Goal: Information Seeking & Learning: Check status

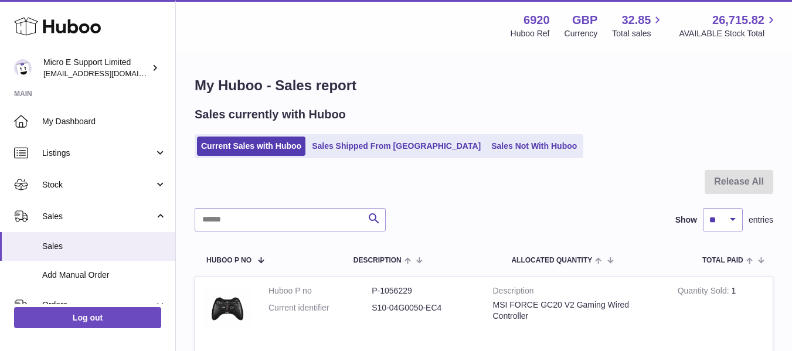
click at [446, 110] on div "Sales currently with Huboo" at bounding box center [484, 115] width 579 height 16
click at [582, 151] on div "Current Sales with Huboo Sales Shipped From Huboo Sales Not With Huboo" at bounding box center [484, 146] width 579 height 24
click at [568, 147] on div "Current Sales with Huboo Sales Shipped From Huboo Sales Not With Huboo" at bounding box center [484, 146] width 579 height 24
click at [449, 97] on div "My Huboo - Sales report Sales currently with Huboo Current Sales with Huboo Sal…" at bounding box center [484, 263] width 616 height 420
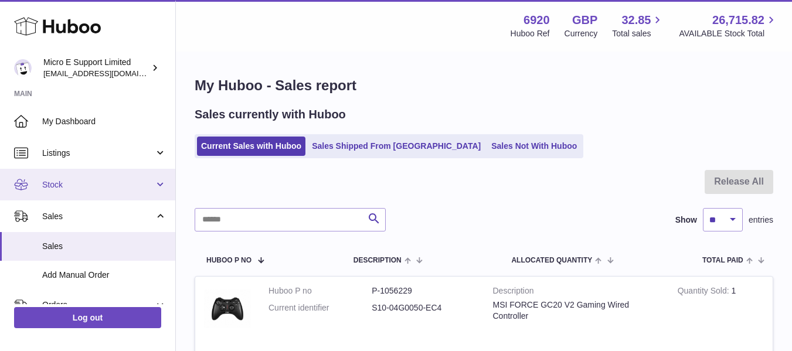
click at [120, 189] on span "Stock" at bounding box center [98, 184] width 112 height 11
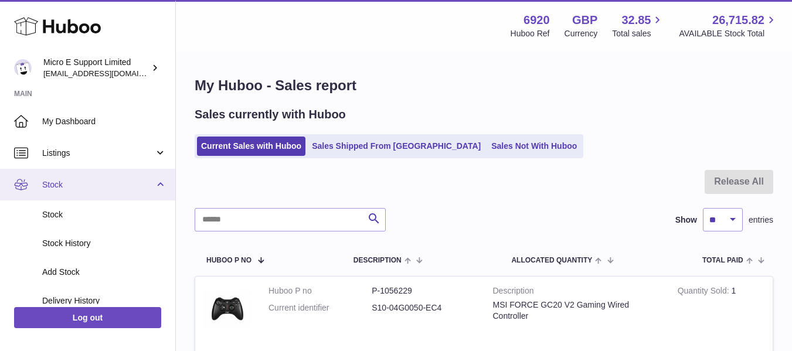
click at [120, 189] on span "Stock" at bounding box center [98, 184] width 112 height 11
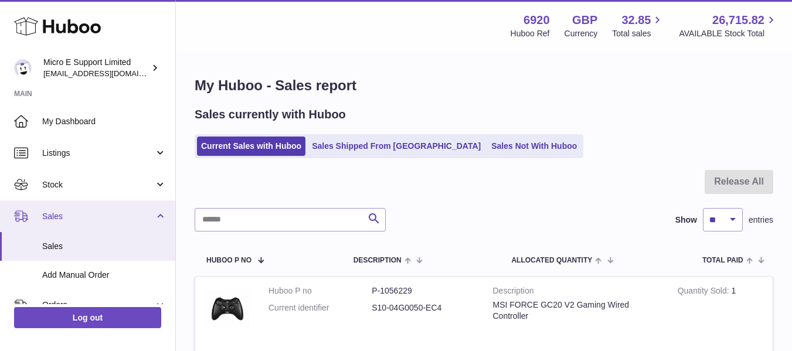
click at [154, 219] on link "Sales" at bounding box center [87, 217] width 175 height 32
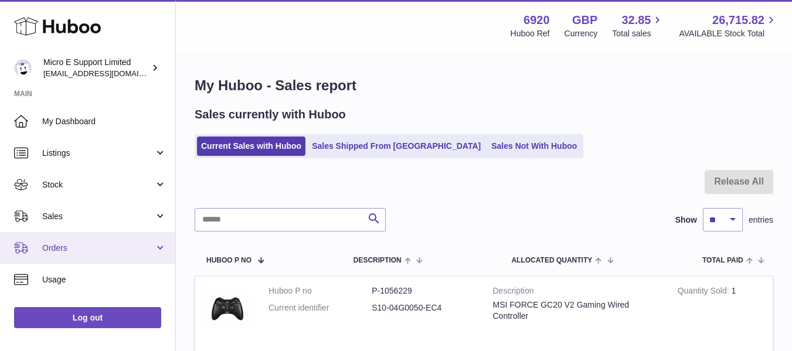
click at [153, 251] on link "Orders" at bounding box center [87, 248] width 175 height 32
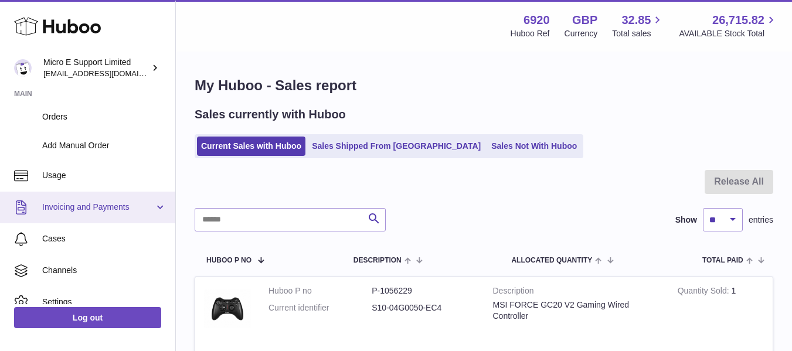
scroll to position [207, 0]
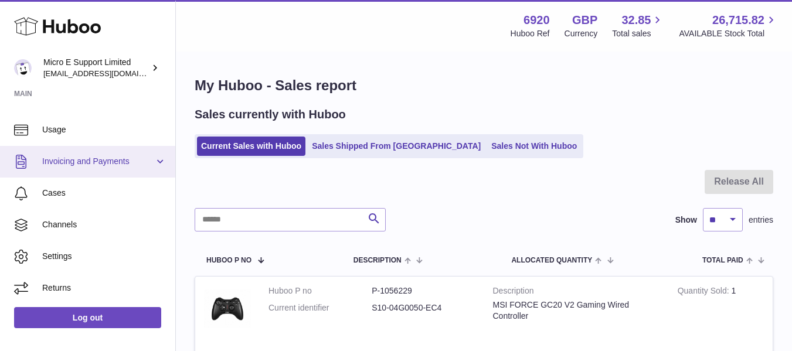
click at [138, 164] on span "Invoicing and Payments" at bounding box center [98, 161] width 112 height 11
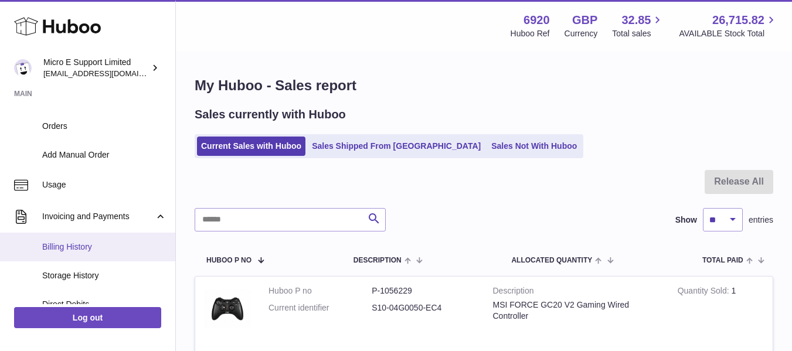
scroll to position [152, 0]
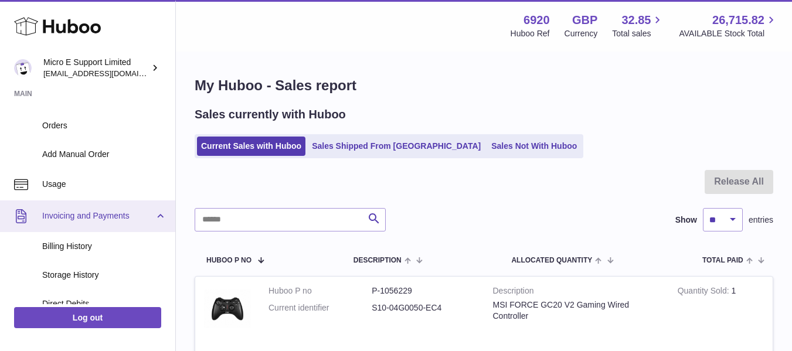
click at [157, 219] on link "Invoicing and Payments" at bounding box center [87, 217] width 175 height 32
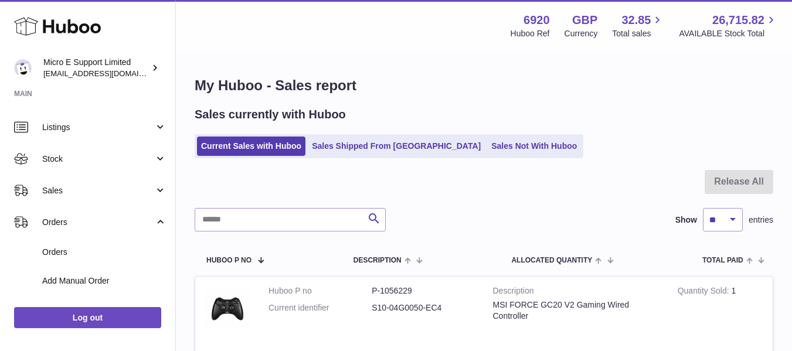
scroll to position [25, 0]
click at [157, 219] on link "Orders" at bounding box center [87, 223] width 175 height 32
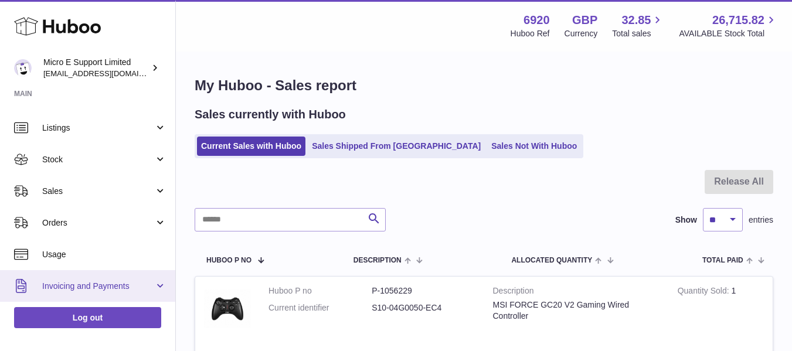
scroll to position [0, 0]
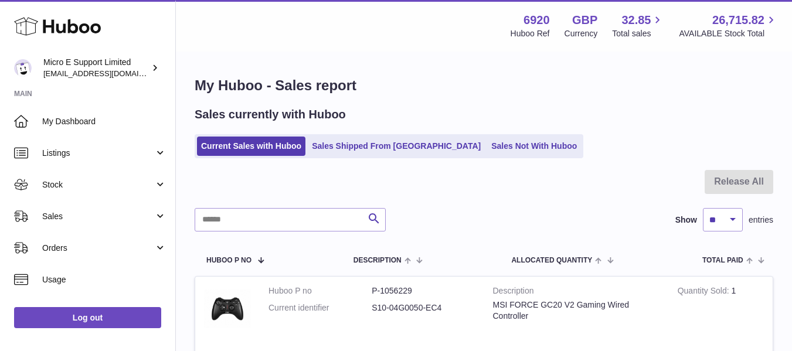
click at [528, 200] on div at bounding box center [484, 189] width 579 height 38
click at [622, 144] on div "Current Sales with Huboo Sales Shipped From Huboo Sales Not With Huboo" at bounding box center [484, 146] width 579 height 24
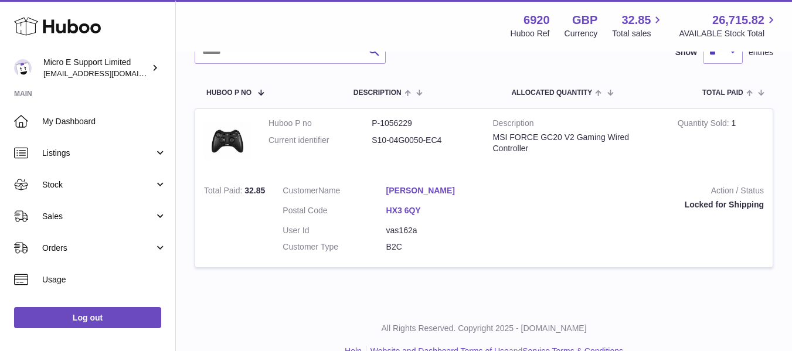
scroll to position [191, 0]
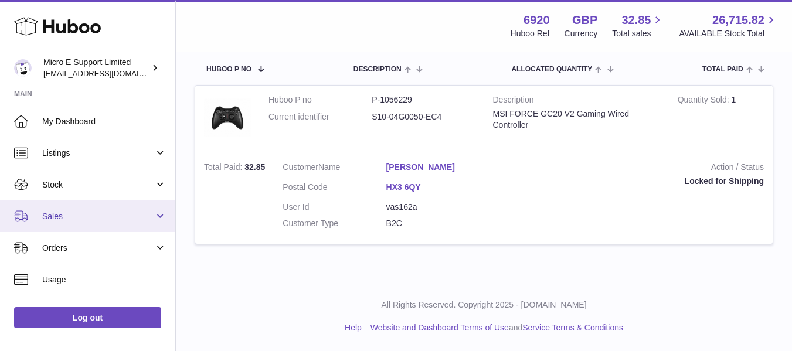
click at [124, 223] on link "Sales" at bounding box center [87, 217] width 175 height 32
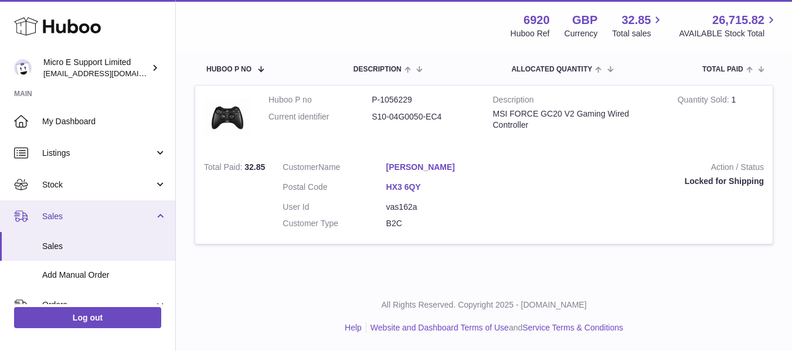
click at [124, 223] on link "Sales" at bounding box center [87, 217] width 175 height 32
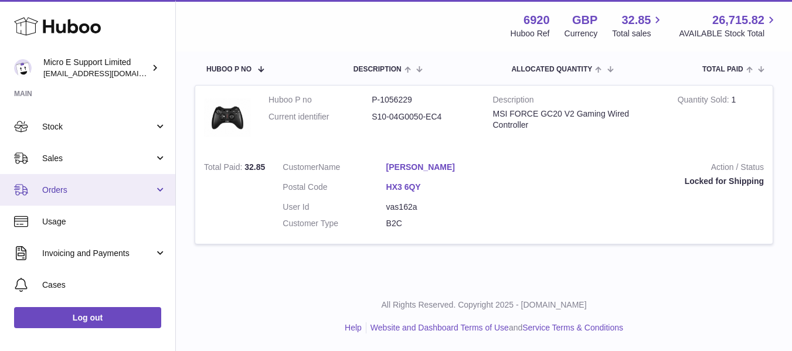
scroll to position [60, 0]
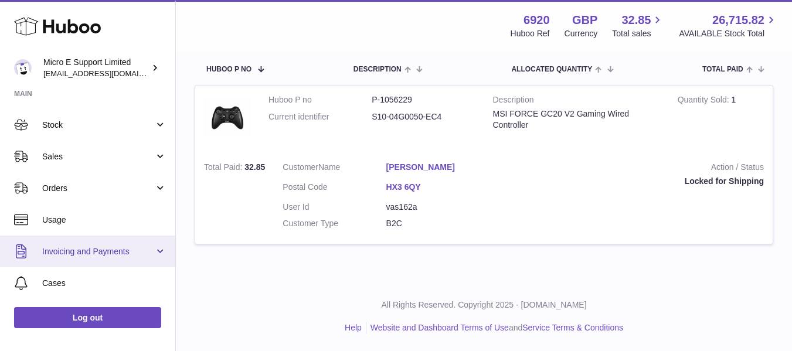
click at [133, 256] on span "Invoicing and Payments" at bounding box center [98, 251] width 112 height 11
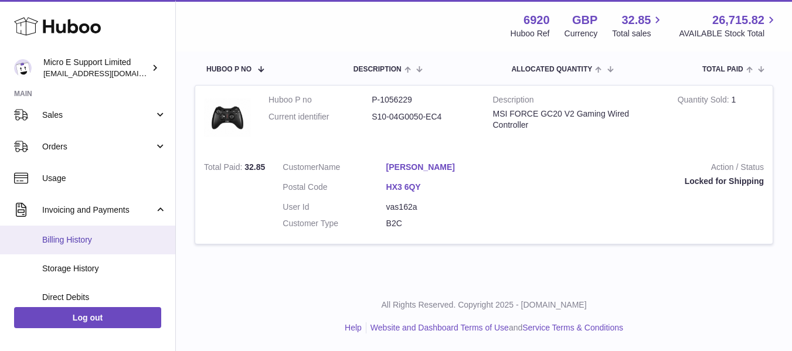
scroll to position [96, 0]
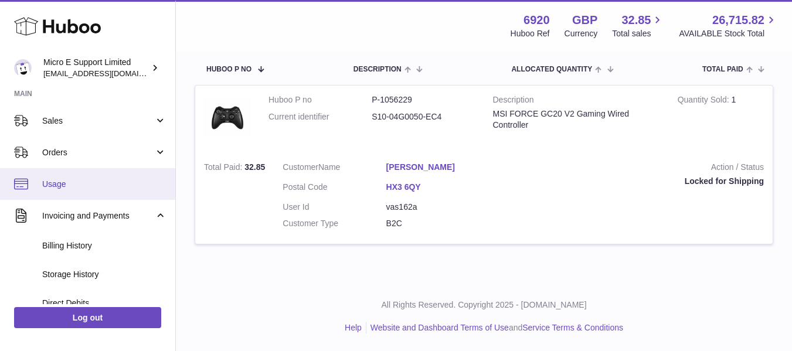
click at [95, 177] on link "Usage" at bounding box center [87, 184] width 175 height 32
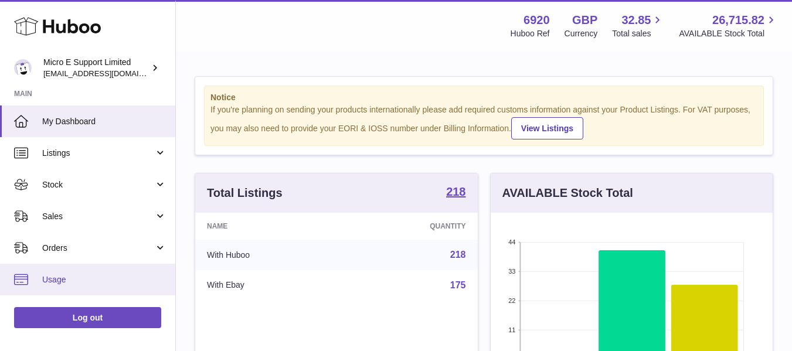
click at [74, 279] on span "Usage" at bounding box center [104, 279] width 124 height 11
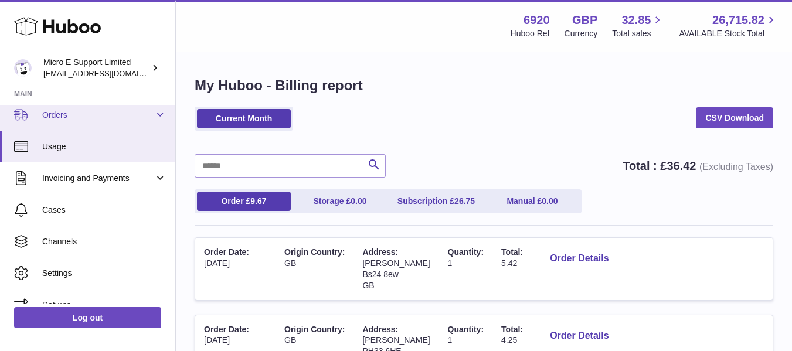
scroll to position [135, 0]
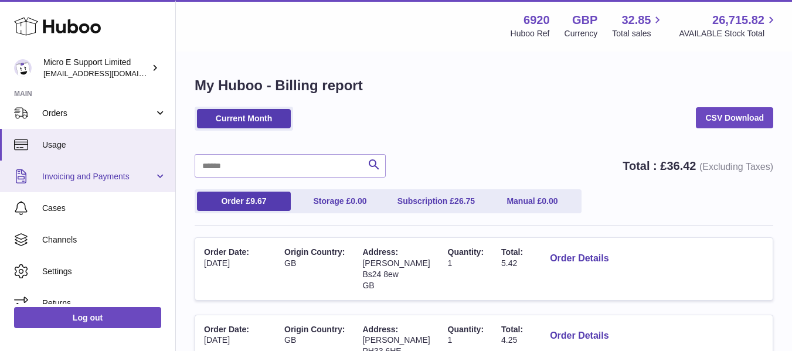
click at [100, 181] on span "Invoicing and Payments" at bounding box center [98, 176] width 112 height 11
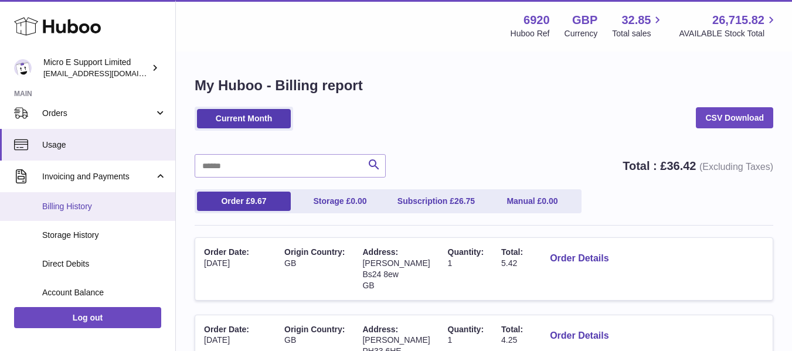
click at [79, 212] on span "Billing History" at bounding box center [104, 206] width 124 height 11
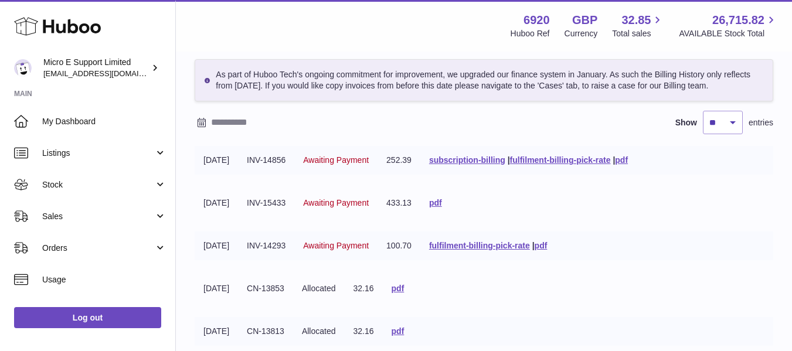
scroll to position [52, 0]
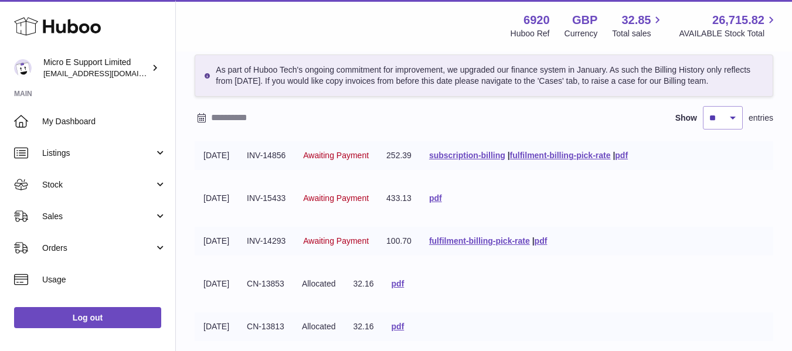
click at [223, 241] on td "[DATE]" at bounding box center [216, 241] width 43 height 29
click at [223, 241] on td "26-08-2025" at bounding box center [216, 241] width 43 height 29
click at [413, 245] on td "100.70" at bounding box center [399, 241] width 43 height 29
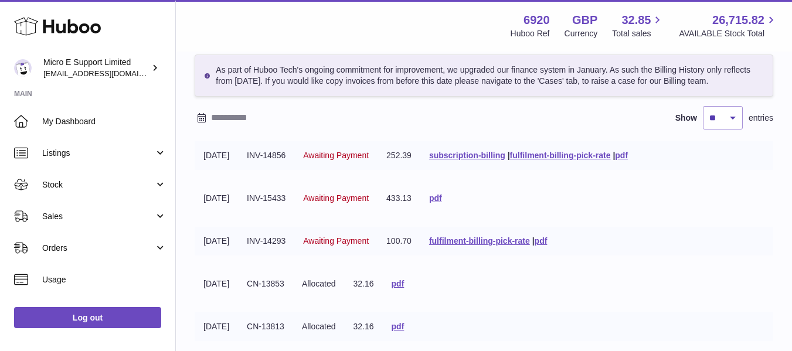
click at [413, 245] on td "100.70" at bounding box center [399, 241] width 43 height 29
click at [486, 154] on link "subscription-billing" at bounding box center [467, 155] width 76 height 9
click at [656, 223] on tbody "01-09-2025 INV-14856 Awaiting Payment 252.39 subscription-billing | fulfilment-…" at bounding box center [484, 355] width 579 height 428
click at [568, 154] on link "fulfilment-billing-pick-rate" at bounding box center [560, 155] width 101 height 9
click at [630, 236] on tr "26-08-2025 INV-14293 Awaiting Payment 100.70 fulfilment-billing-pick-rate | pdf" at bounding box center [484, 241] width 579 height 29
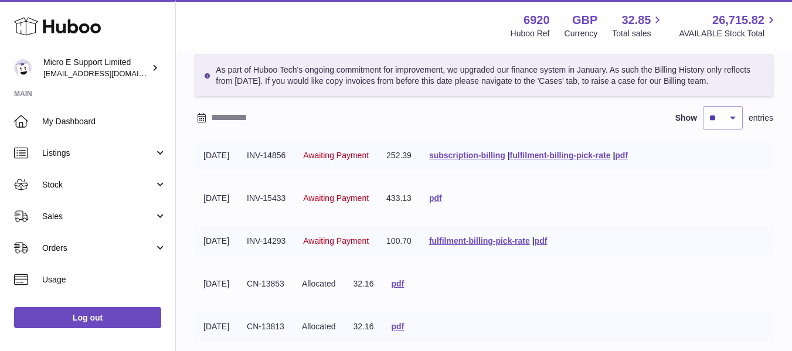
scroll to position [0, 0]
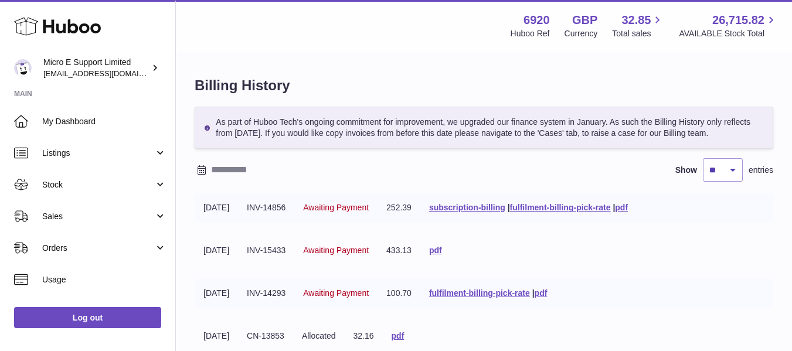
click at [410, 122] on div "As part of Huboo Tech's ongoing commitment for improvement, we upgraded our fin…" at bounding box center [484, 128] width 579 height 42
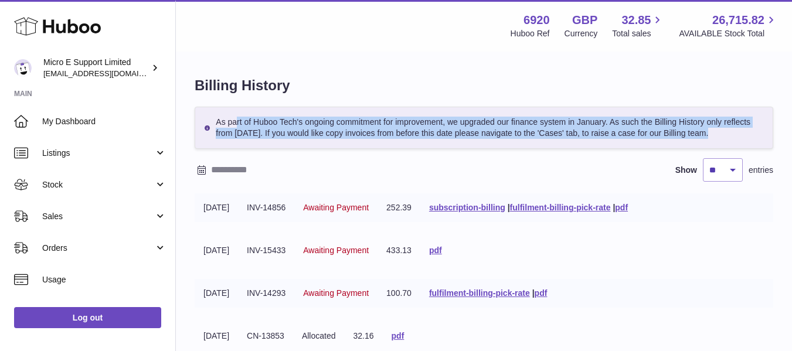
click at [410, 122] on div "As part of Huboo Tech's ongoing commitment for improvement, we upgraded our fin…" at bounding box center [484, 128] width 579 height 42
click at [340, 135] on div "As part of Huboo Tech's ongoing commitment for improvement, we upgraded our fin…" at bounding box center [484, 128] width 579 height 42
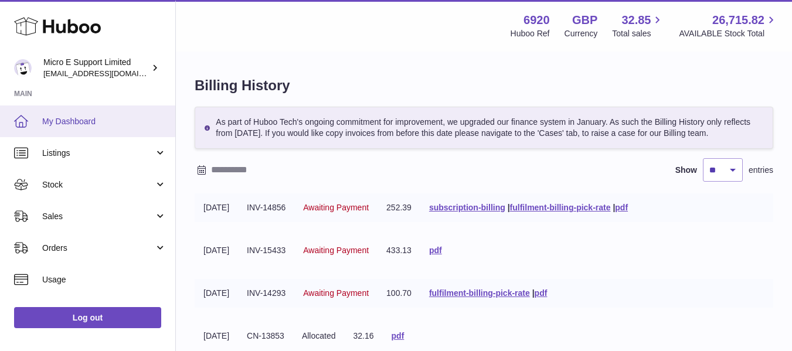
click at [65, 120] on span "My Dashboard" at bounding box center [104, 121] width 124 height 11
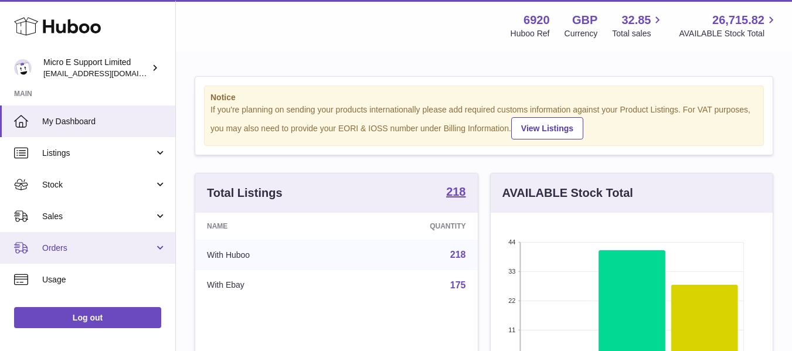
scroll to position [150, 0]
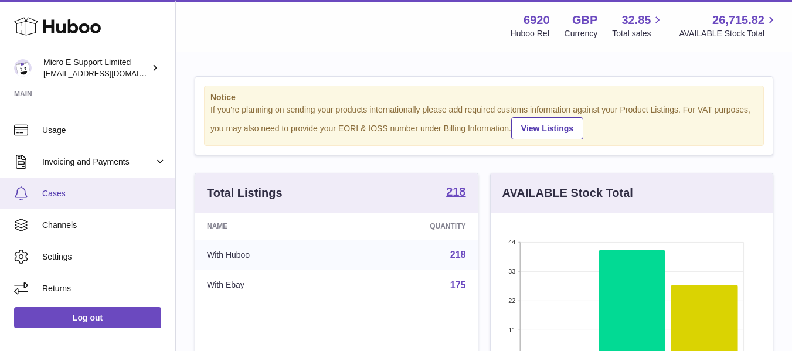
click at [67, 197] on span "Cases" at bounding box center [104, 193] width 124 height 11
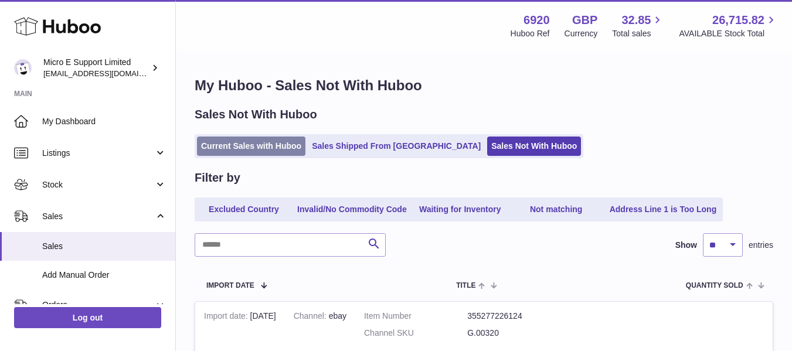
click at [244, 140] on link "Current Sales with Huboo" at bounding box center [251, 146] width 108 height 19
